Goal: Task Accomplishment & Management: Manage account settings

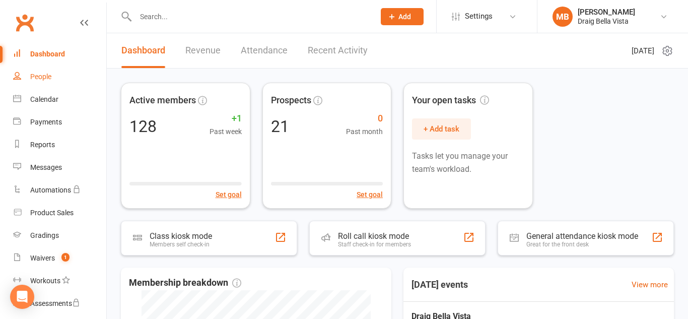
click at [40, 78] on div "People" at bounding box center [40, 77] width 21 height 8
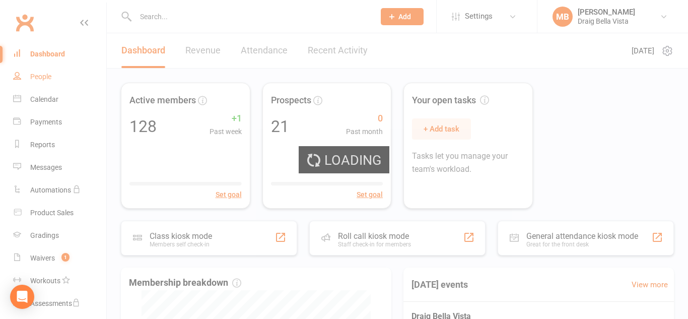
select select "100"
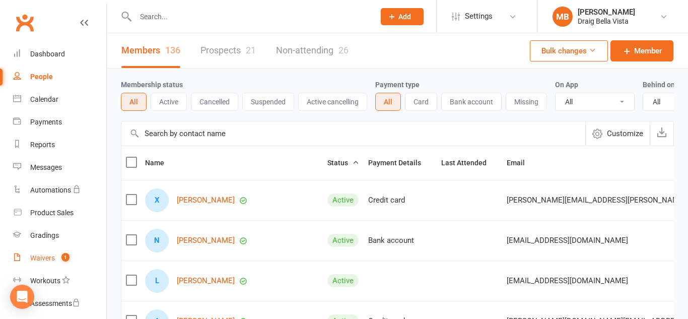
click at [49, 256] on div "Waivers" at bounding box center [42, 258] width 25 height 8
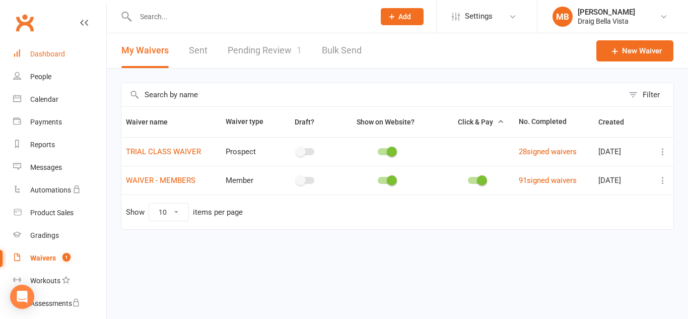
click at [46, 50] on div "Dashboard" at bounding box center [47, 54] width 35 height 8
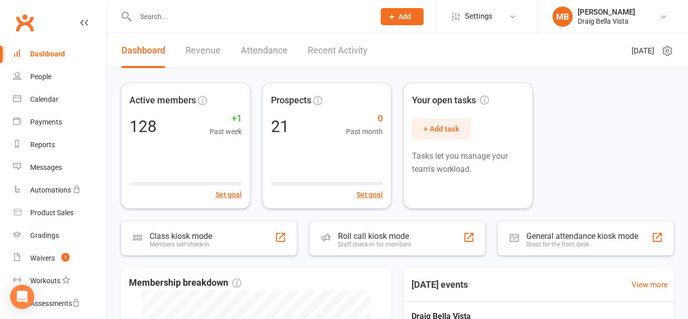
click at [39, 12] on div "Clubworx" at bounding box center [53, 28] width 106 height 37
click at [45, 76] on div "People" at bounding box center [40, 77] width 21 height 8
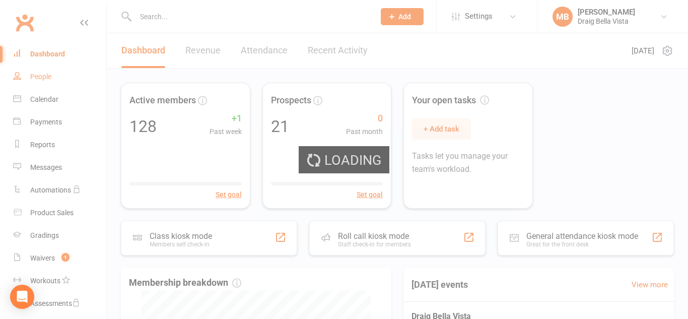
select select "100"
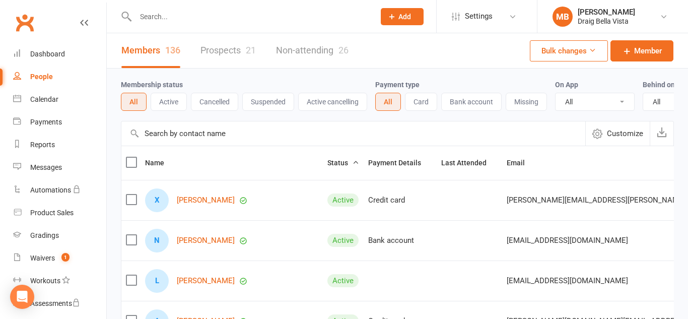
click at [196, 15] on input "text" at bounding box center [249, 17] width 235 height 14
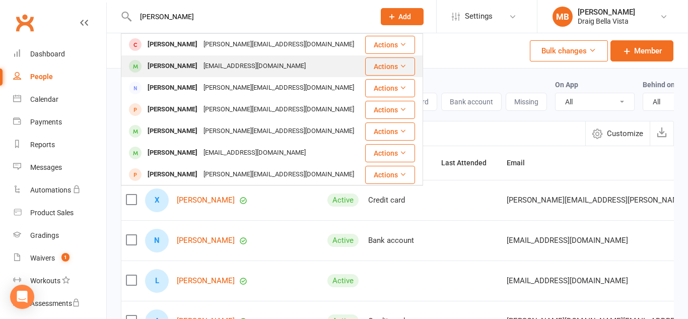
type input "[PERSON_NAME]"
click at [185, 64] on div "[PERSON_NAME]" at bounding box center [173, 66] width 56 height 15
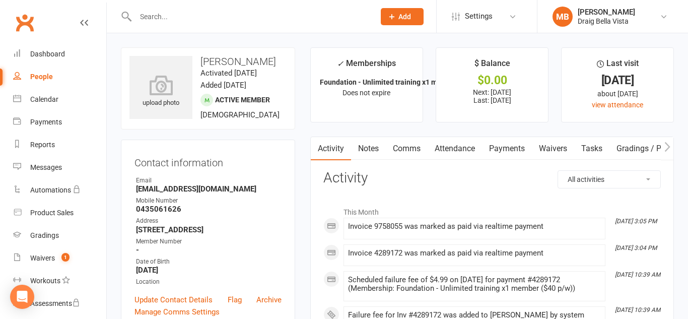
click at [189, 17] on input "text" at bounding box center [249, 17] width 235 height 14
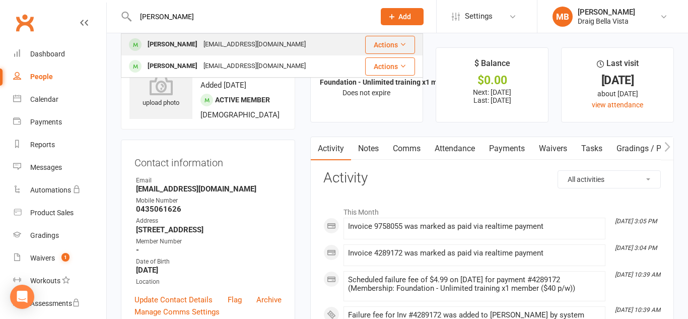
type input "[PERSON_NAME]"
click at [167, 39] on div "[PERSON_NAME]" at bounding box center [173, 44] width 56 height 15
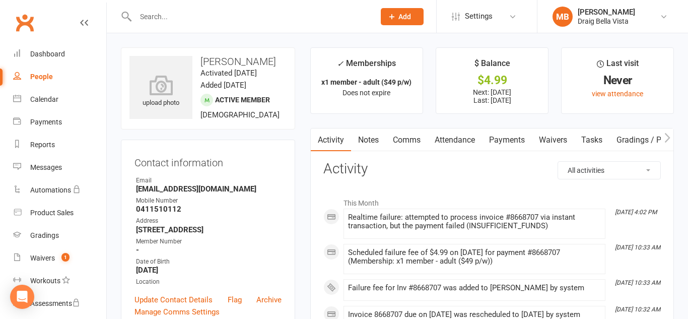
click at [512, 143] on link "Payments" at bounding box center [507, 139] width 50 height 23
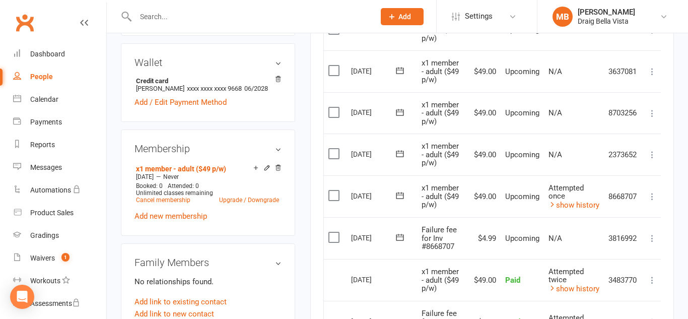
scroll to position [294, 0]
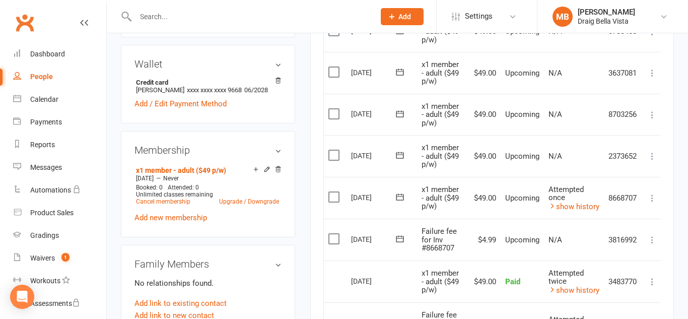
click at [655, 200] on icon at bounding box center [652, 198] width 10 height 10
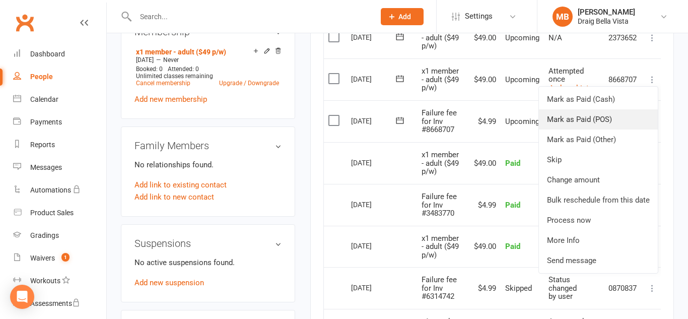
scroll to position [413, 0]
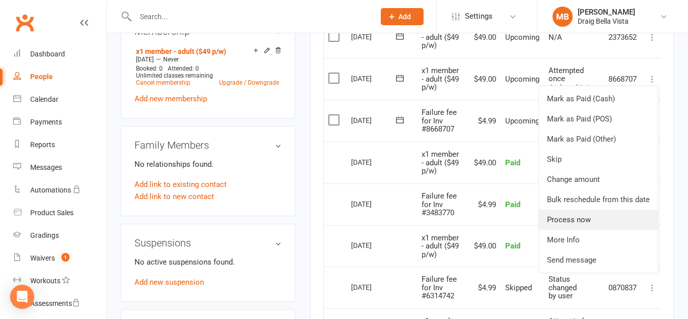
click at [578, 219] on link "Process now" at bounding box center [598, 220] width 119 height 20
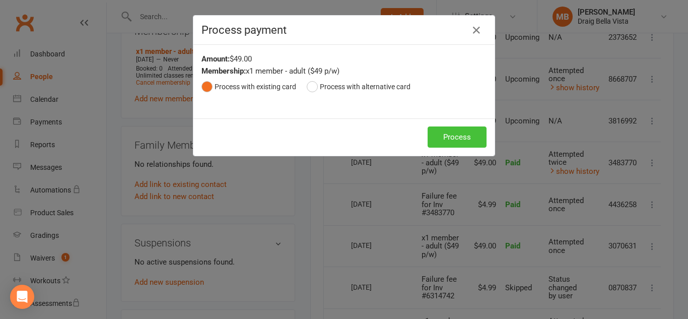
click at [455, 142] on button "Process" at bounding box center [457, 136] width 59 height 21
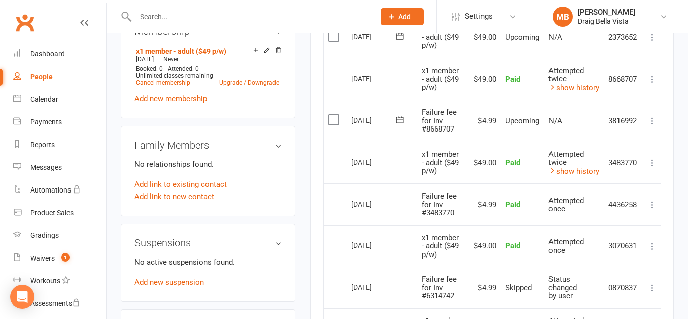
click at [655, 121] on icon at bounding box center [652, 121] width 10 height 10
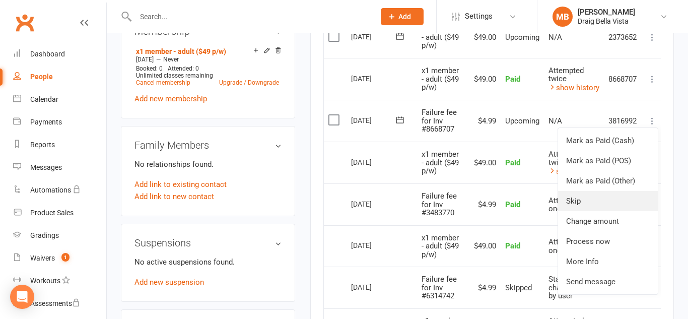
click at [612, 197] on link "Skip" at bounding box center [608, 201] width 100 height 20
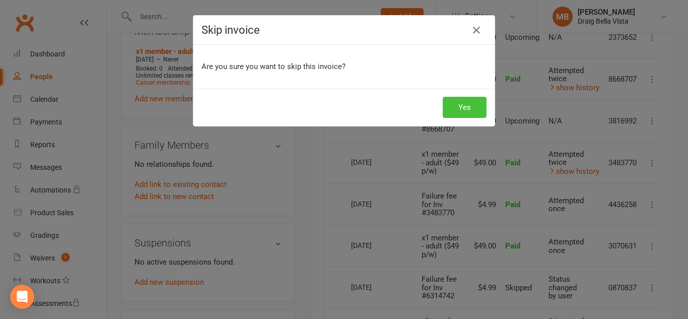
click at [470, 112] on button "Yes" at bounding box center [465, 107] width 44 height 21
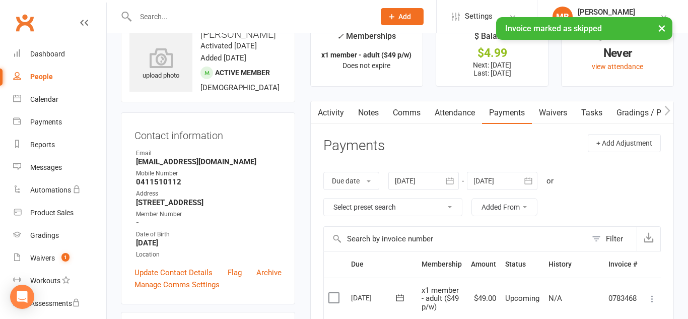
scroll to position [28, 0]
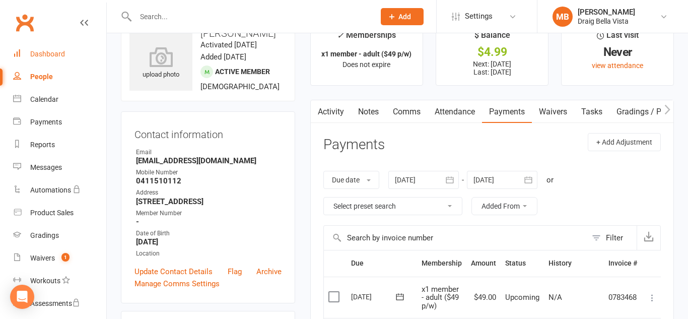
click at [40, 51] on div "Dashboard" at bounding box center [47, 54] width 35 height 8
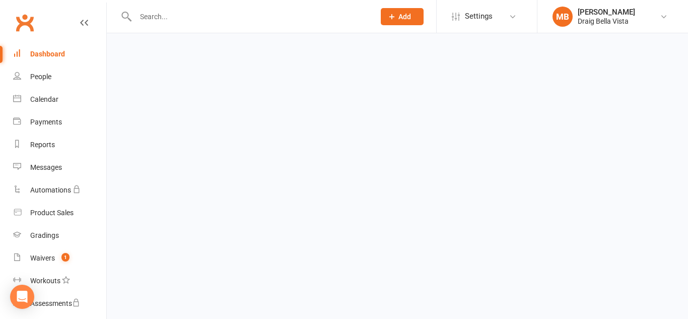
click at [40, 51] on div "Dashboard" at bounding box center [47, 54] width 35 height 8
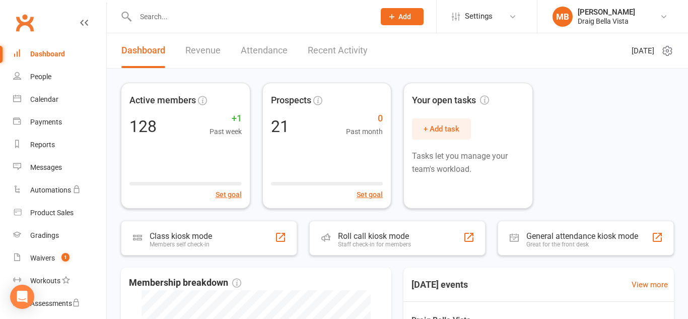
click at [40, 51] on div "Dashboard" at bounding box center [47, 54] width 35 height 8
click at [36, 67] on link "People" at bounding box center [59, 76] width 93 height 23
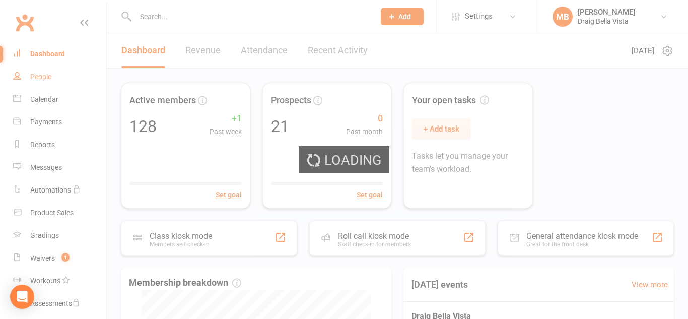
select select "100"
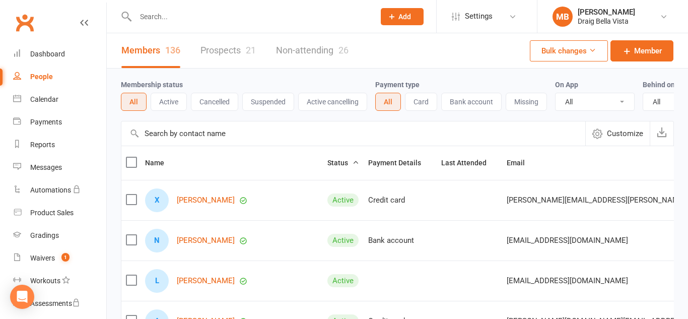
click at [51, 16] on div "Clubworx" at bounding box center [53, 28] width 106 height 37
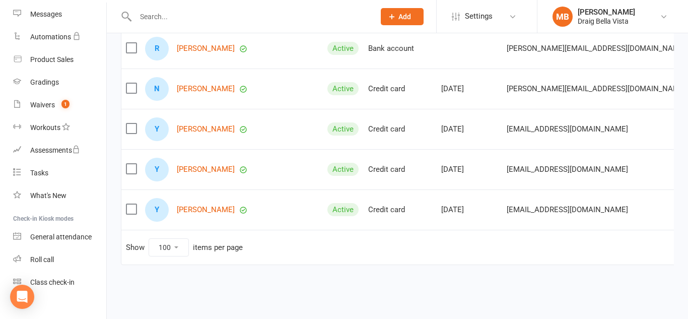
scroll to position [3966, 0]
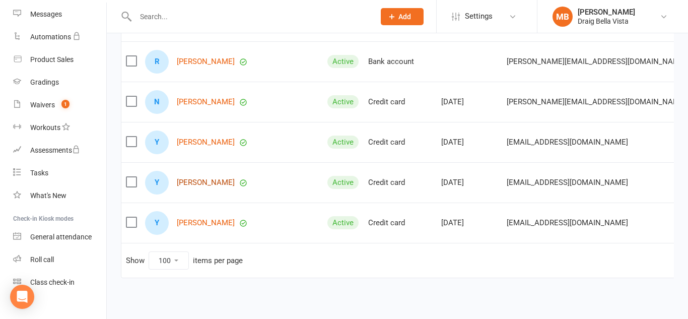
click at [214, 185] on link "[PERSON_NAME]" at bounding box center [206, 182] width 58 height 9
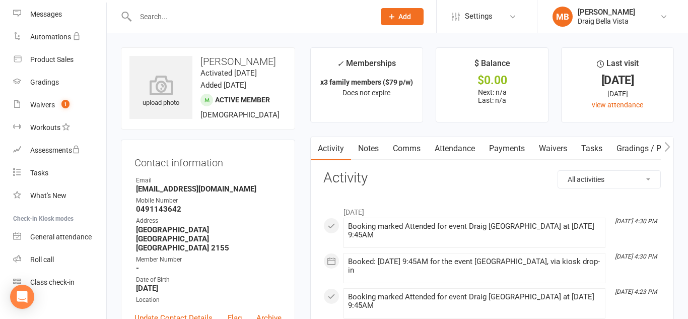
scroll to position [2, 0]
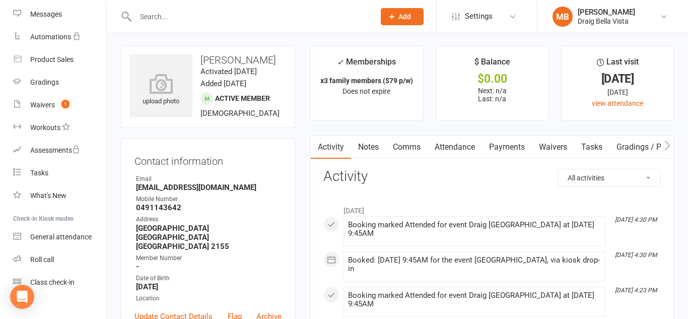
click at [491, 149] on link "Payments" at bounding box center [507, 146] width 50 height 23
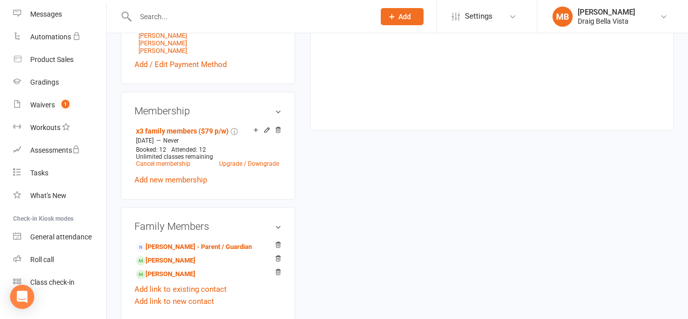
scroll to position [388, 0]
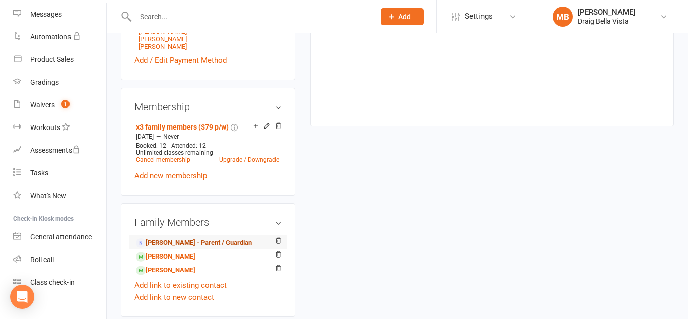
click at [215, 238] on link "[PERSON_NAME] - Parent / Guardian" at bounding box center [194, 243] width 116 height 11
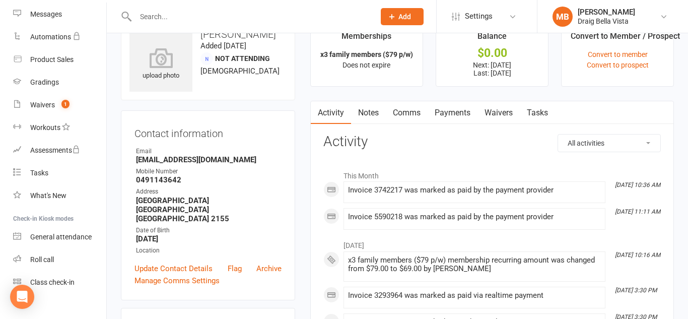
scroll to position [30, 0]
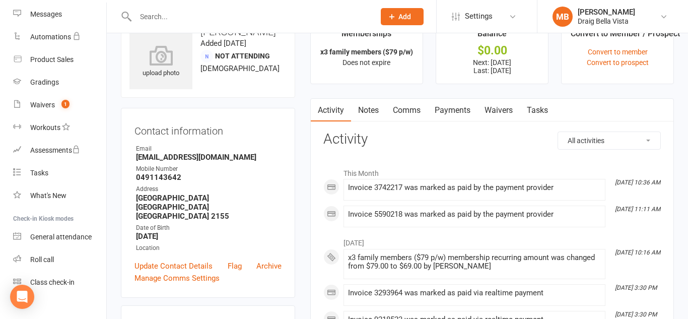
click at [447, 109] on link "Payments" at bounding box center [453, 110] width 50 height 23
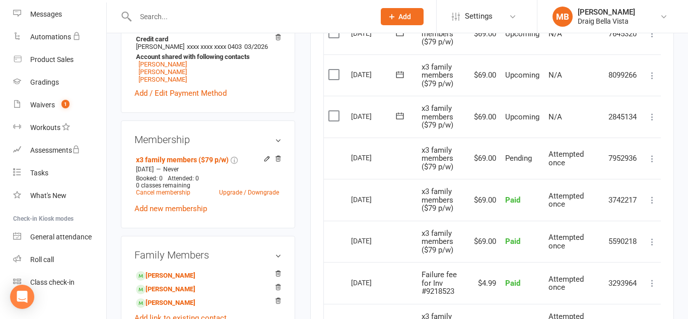
click at [447, 109] on span "x3 family members ($79 p/w)" at bounding box center [438, 117] width 32 height 26
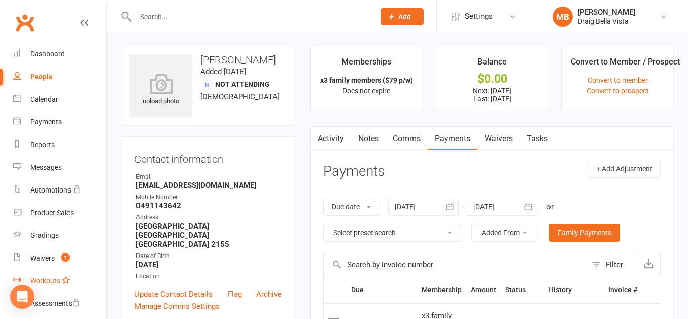
scroll to position [1, 0]
click at [41, 44] on link "Dashboard" at bounding box center [59, 53] width 93 height 23
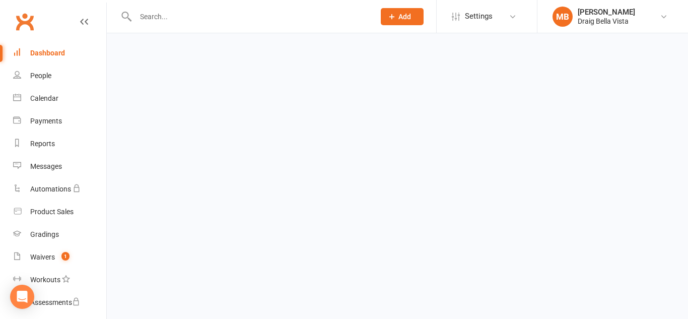
click at [41, 44] on link "Dashboard" at bounding box center [59, 53] width 93 height 23
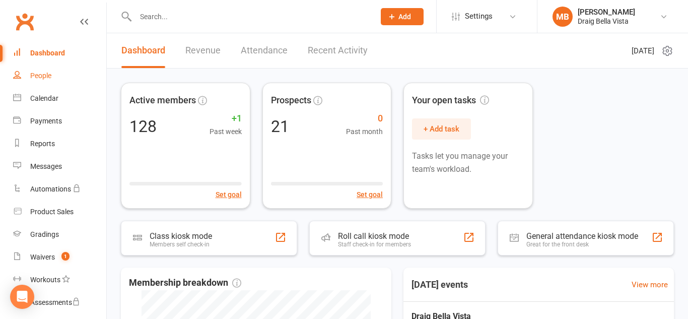
click at [68, 80] on link "People" at bounding box center [59, 75] width 93 height 23
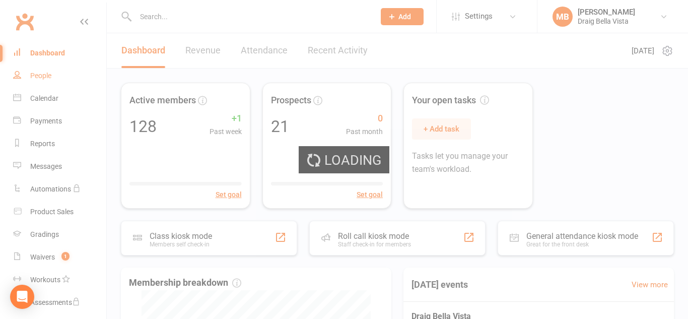
select select "100"
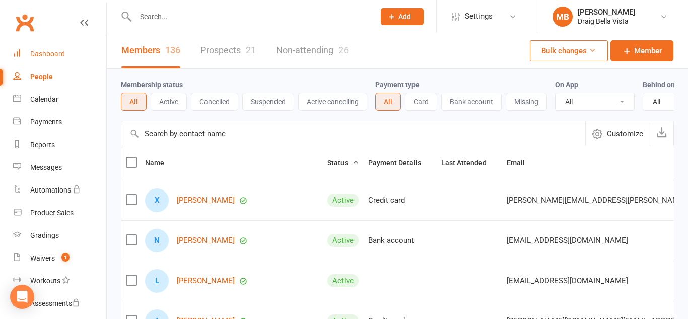
click at [91, 52] on link "Dashboard" at bounding box center [59, 54] width 93 height 23
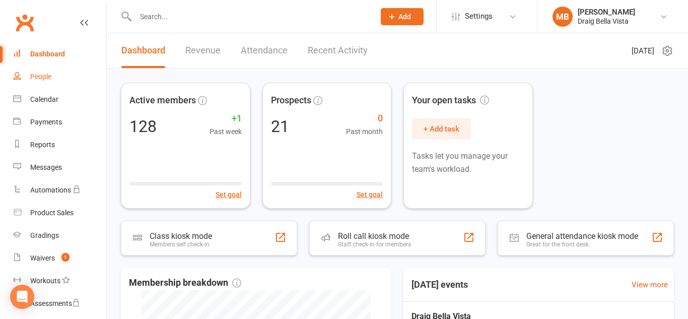
click at [60, 73] on link "People" at bounding box center [59, 76] width 93 height 23
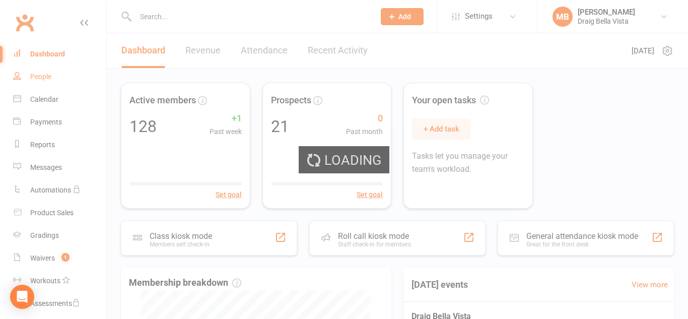
select select "100"
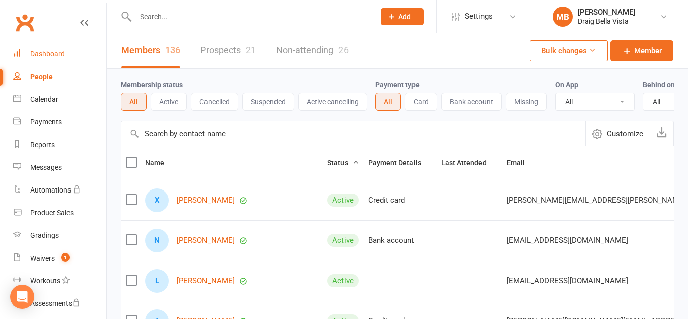
click at [39, 55] on div "Dashboard" at bounding box center [47, 54] width 35 height 8
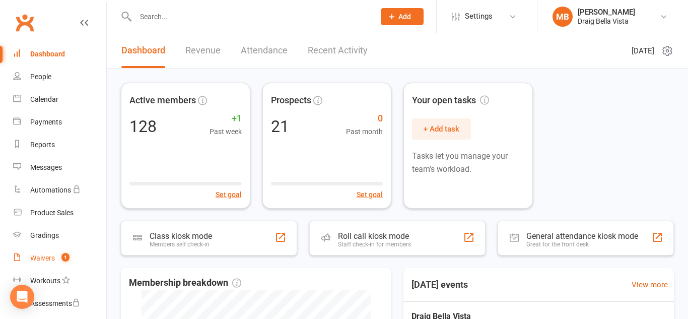
click at [49, 256] on div "Waivers" at bounding box center [42, 258] width 25 height 8
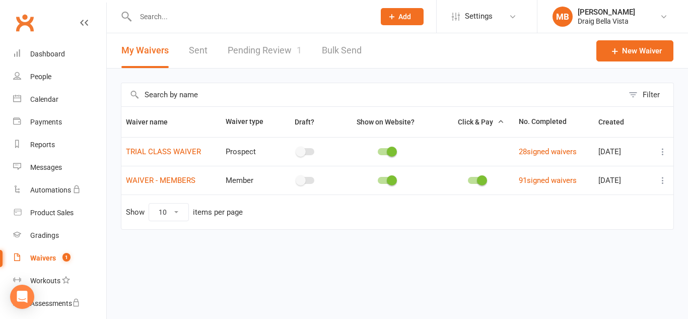
click at [187, 21] on input "text" at bounding box center [249, 17] width 235 height 14
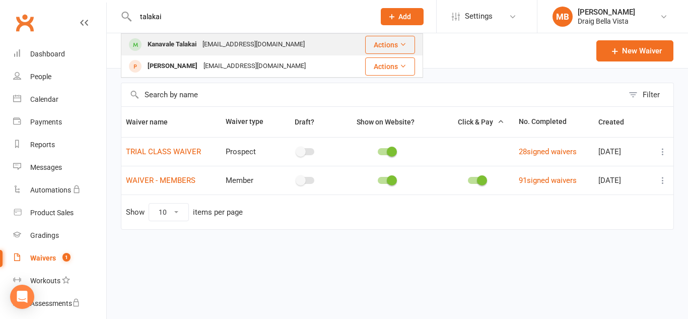
type input "talakai"
click at [174, 42] on div "Kanavale Talakai" at bounding box center [172, 44] width 55 height 15
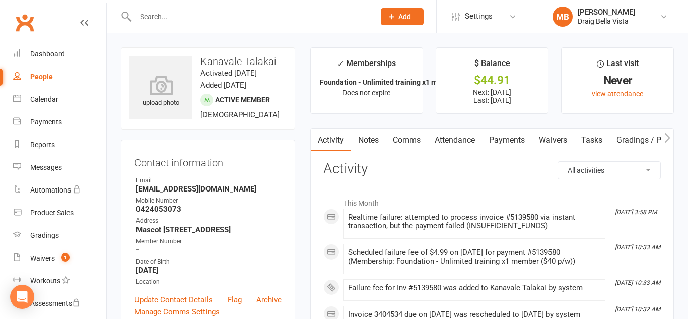
click at [505, 142] on link "Payments" at bounding box center [507, 139] width 50 height 23
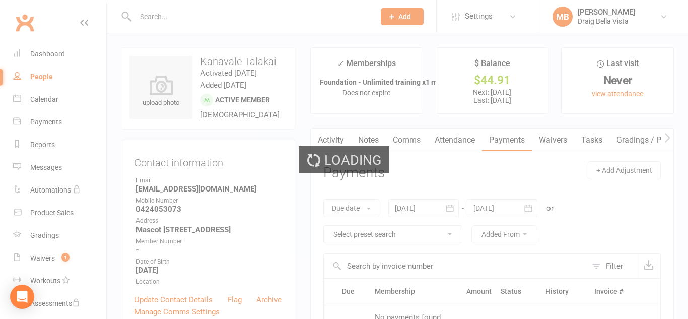
click at [505, 142] on div "Loading" at bounding box center [344, 159] width 688 height 319
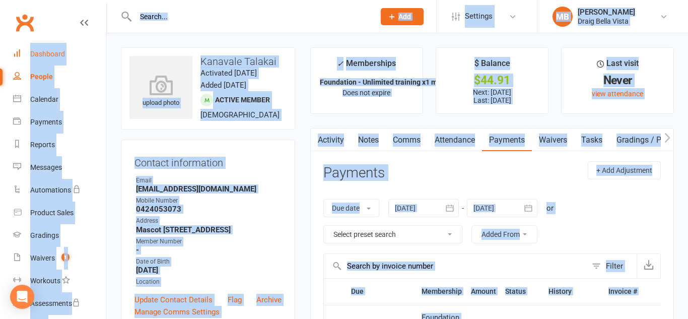
click at [22, 50] on link "Dashboard" at bounding box center [59, 54] width 93 height 23
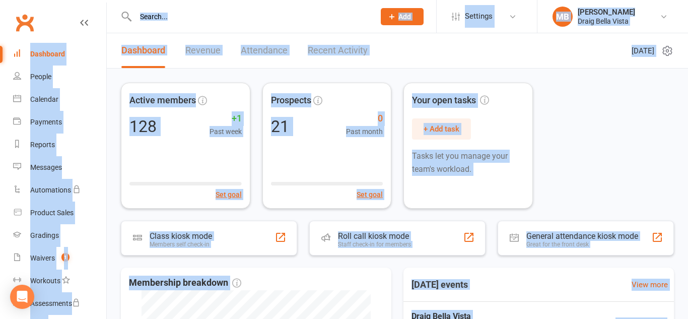
click at [25, 56] on link "Dashboard" at bounding box center [59, 54] width 93 height 23
click at [47, 83] on link "People" at bounding box center [59, 76] width 93 height 23
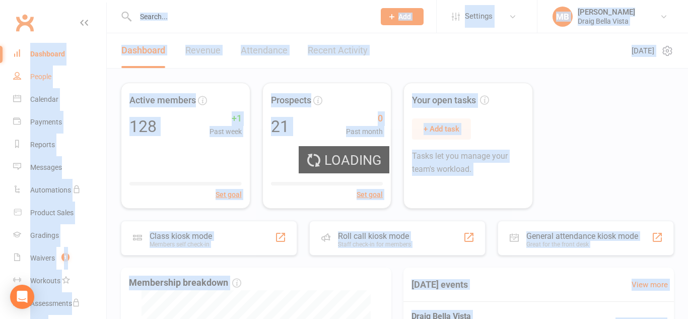
select select "100"
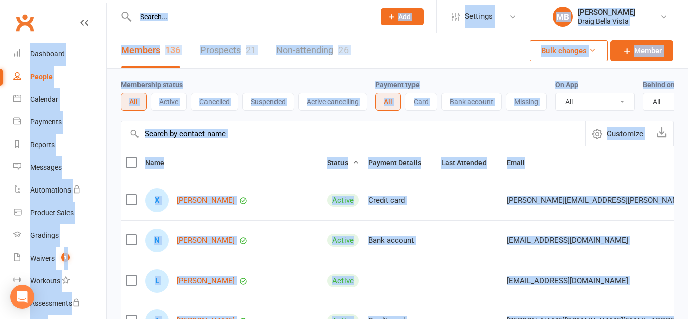
scroll to position [2, 0]
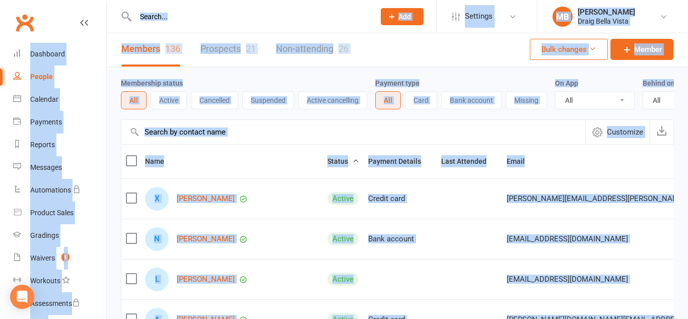
click at [218, 56] on link "Prospects 21" at bounding box center [227, 49] width 55 height 35
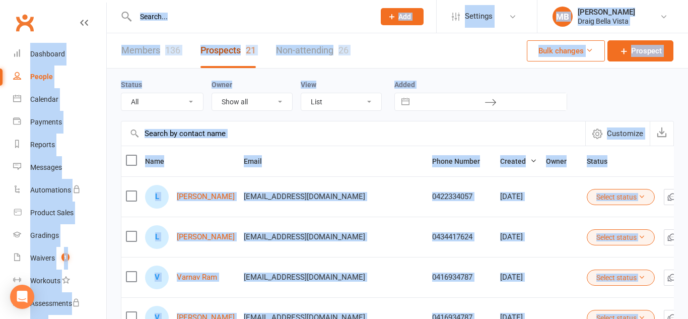
click at [220, 49] on link "Prospects 21" at bounding box center [227, 50] width 55 height 35
click at [35, 58] on link "Dashboard" at bounding box center [59, 54] width 93 height 23
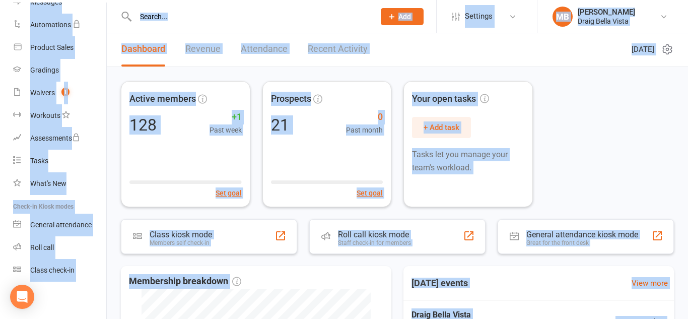
scroll to position [3, 0]
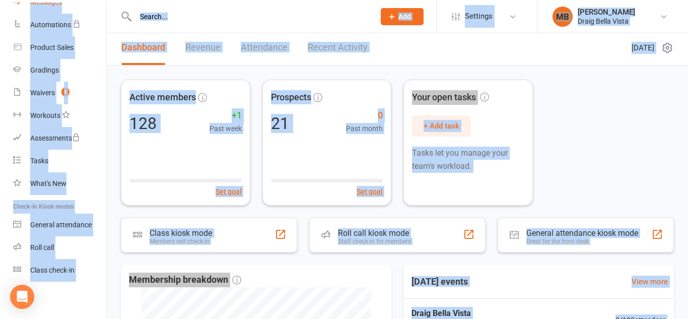
click at [19, 8] on link "Messages" at bounding box center [59, 2] width 93 height 23
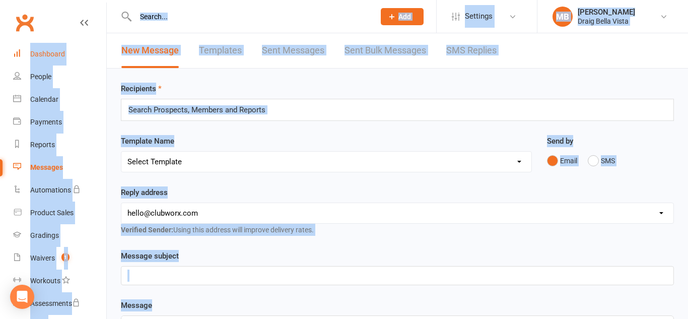
click at [42, 61] on link "Dashboard" at bounding box center [59, 54] width 93 height 23
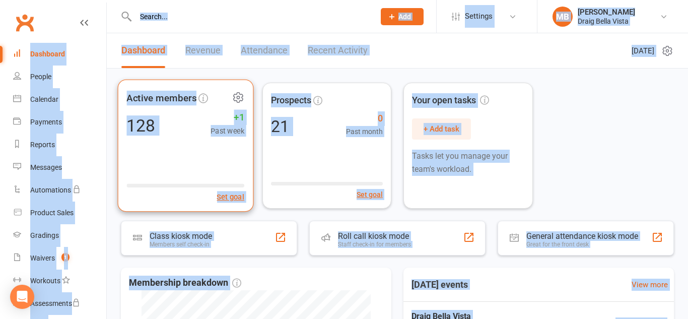
click at [190, 119] on div "128 +1 Past week" at bounding box center [185, 125] width 118 height 23
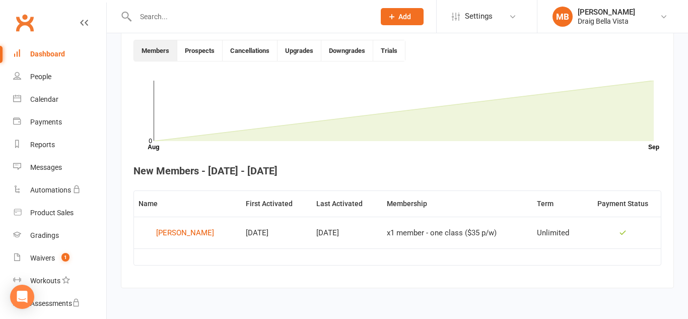
scroll to position [257, 0]
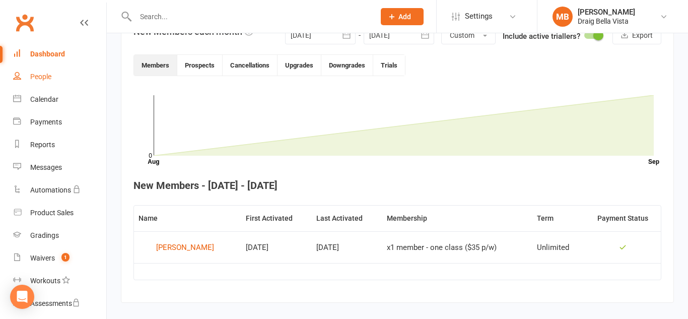
click at [45, 75] on div "People" at bounding box center [40, 77] width 21 height 8
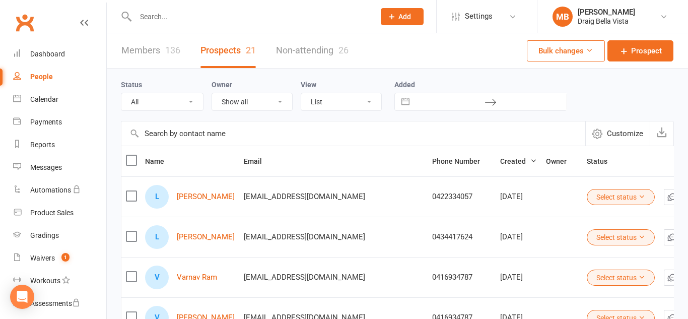
click at [161, 47] on link "Members 136" at bounding box center [150, 50] width 59 height 35
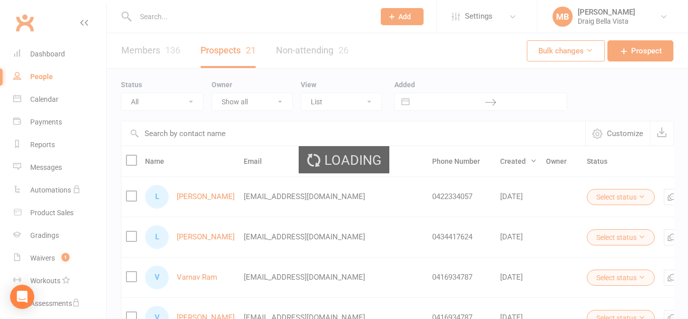
select select "100"
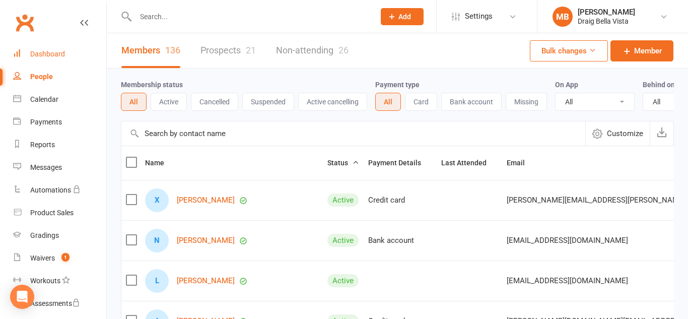
click at [65, 56] on link "Dashboard" at bounding box center [59, 54] width 93 height 23
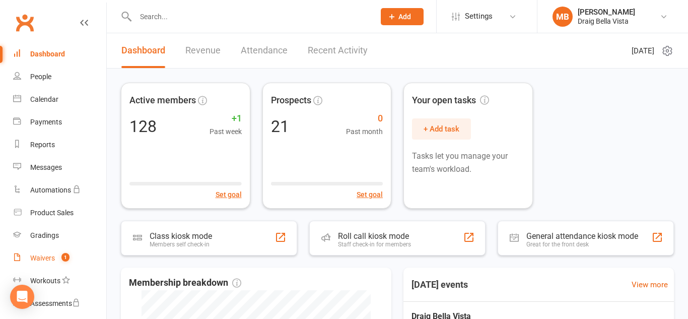
click at [53, 266] on link "Waivers 1" at bounding box center [59, 258] width 93 height 23
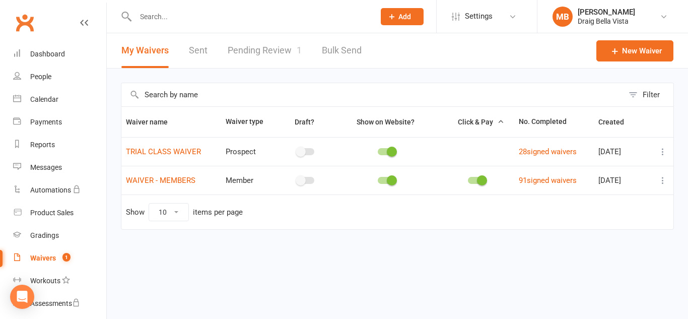
click at [288, 43] on link "Pending Review 1" at bounding box center [265, 50] width 74 height 35
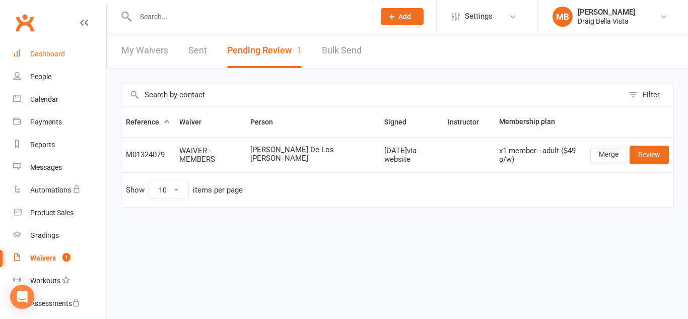
click at [46, 47] on link "Dashboard" at bounding box center [59, 54] width 93 height 23
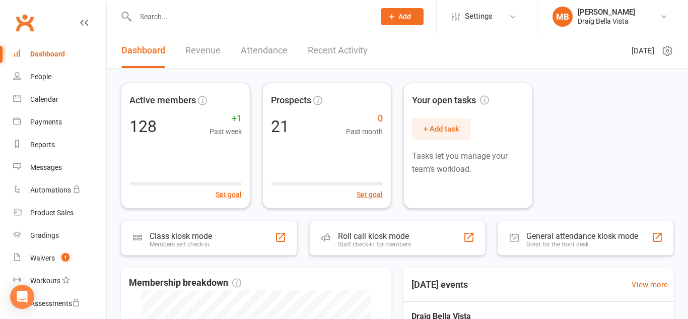
click at [46, 47] on link "Dashboard" at bounding box center [59, 54] width 93 height 23
click at [36, 82] on link "People" at bounding box center [59, 76] width 93 height 23
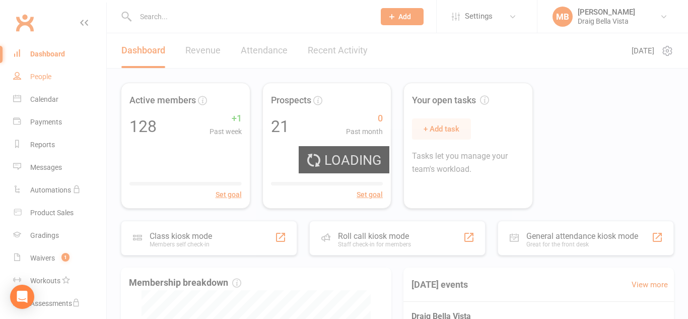
select select "100"
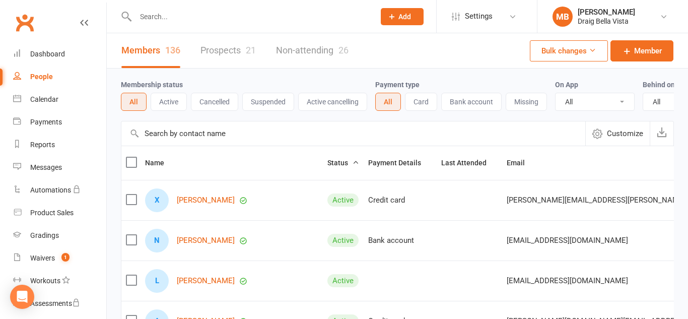
click at [236, 44] on link "Prospects 21" at bounding box center [227, 50] width 55 height 35
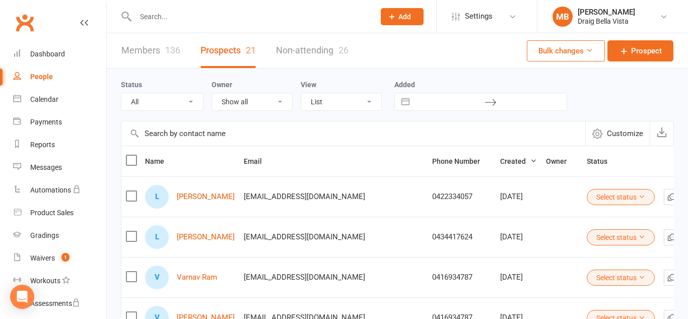
click at [339, 50] on div "26" at bounding box center [343, 50] width 10 height 11
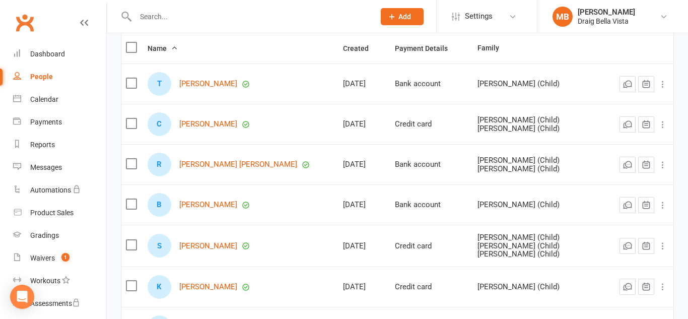
scroll to position [114, 0]
click at [209, 84] on link "[PERSON_NAME]" at bounding box center [208, 83] width 58 height 9
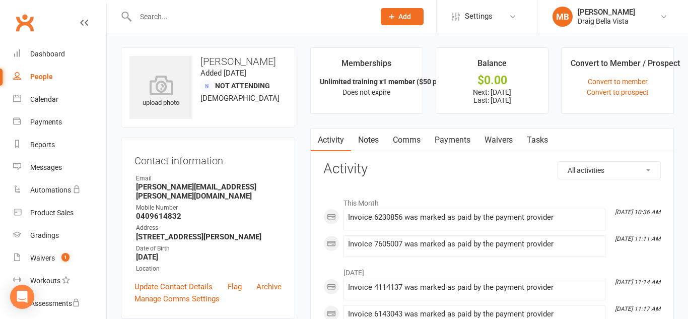
click at [455, 137] on link "Payments" at bounding box center [453, 139] width 50 height 23
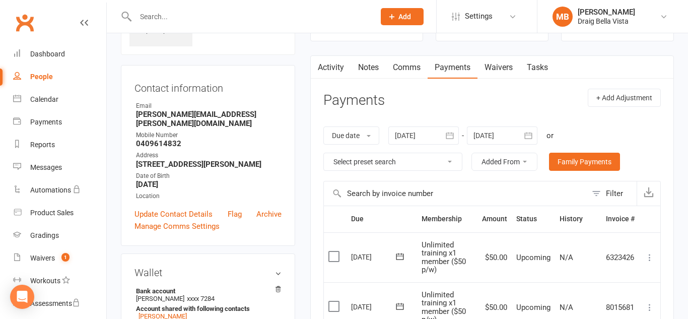
scroll to position [75, 0]
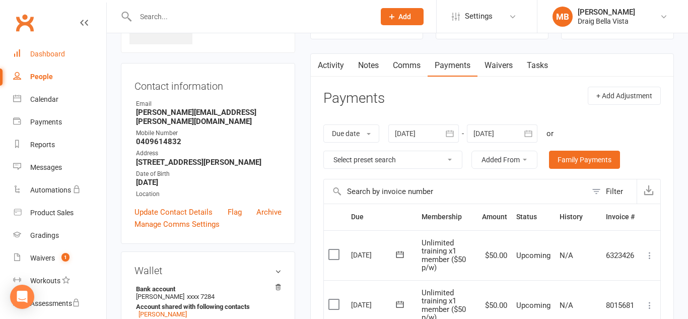
click at [38, 50] on div "Dashboard" at bounding box center [47, 54] width 35 height 8
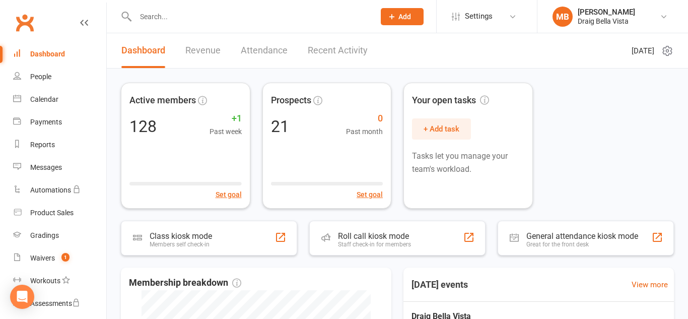
scroll to position [1, 0]
click at [40, 74] on div "People" at bounding box center [40, 76] width 21 height 8
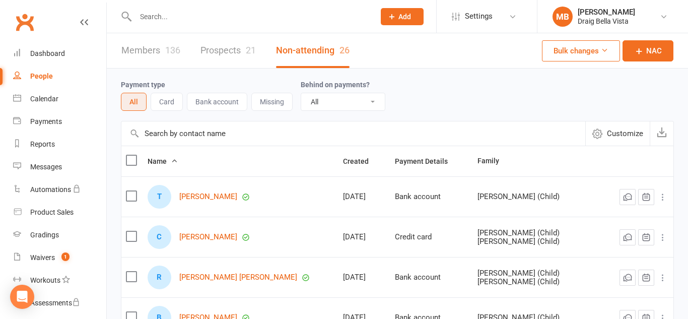
click at [146, 52] on link "Members 136" at bounding box center [150, 50] width 59 height 35
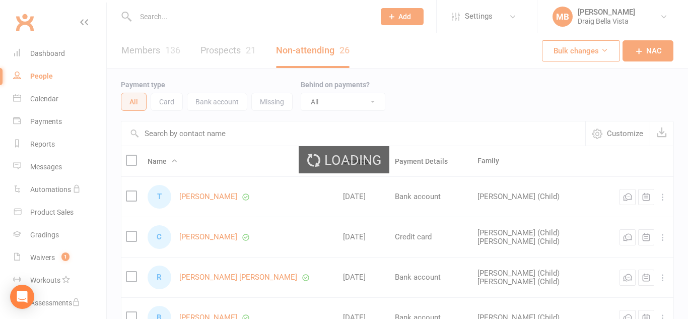
select select "100"
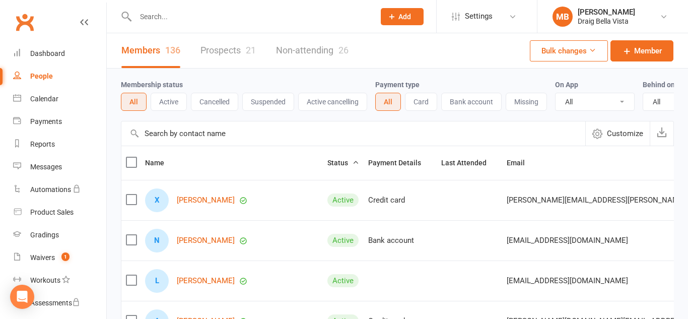
click at [244, 49] on link "Prospects 21" at bounding box center [227, 50] width 55 height 35
